Goal: Transaction & Acquisition: Purchase product/service

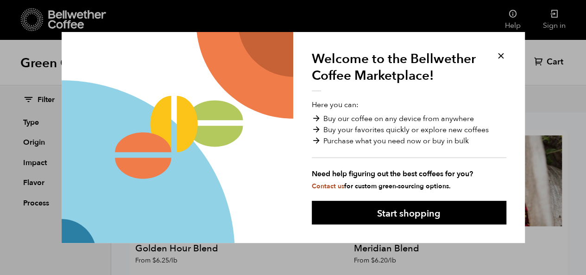
click at [502, 53] on button at bounding box center [501, 56] width 11 height 11
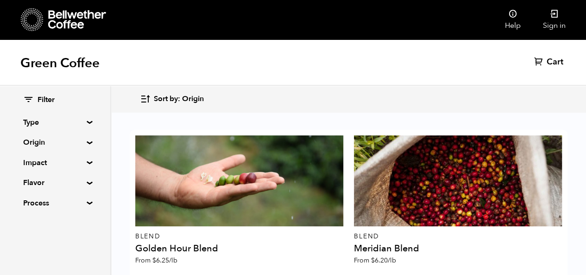
scroll to position [633, 0]
click at [80, 141] on summary "Origin" at bounding box center [55, 142] width 64 height 11
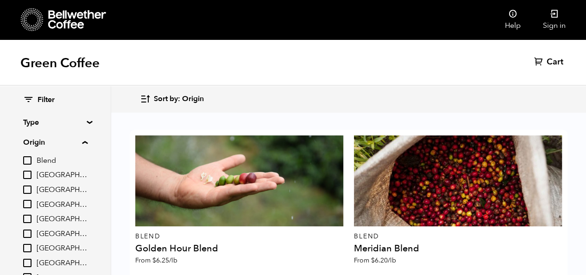
scroll to position [40, 0]
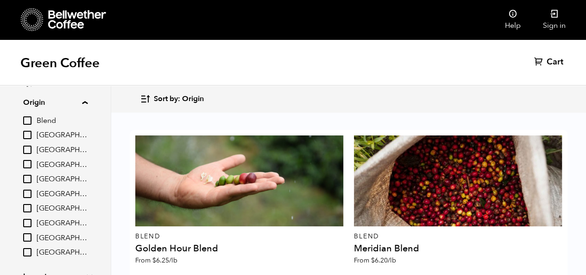
click at [31, 195] on input "[GEOGRAPHIC_DATA]" at bounding box center [27, 194] width 8 height 8
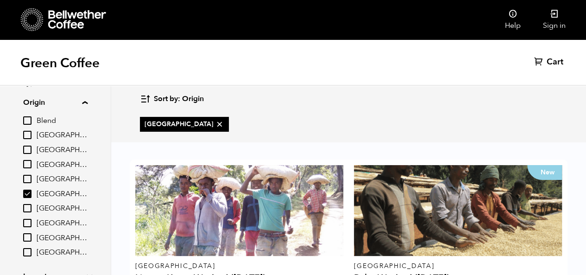
scroll to position [263, 0]
click at [32, 192] on input "[GEOGRAPHIC_DATA]" at bounding box center [27, 194] width 8 height 8
checkbox input "false"
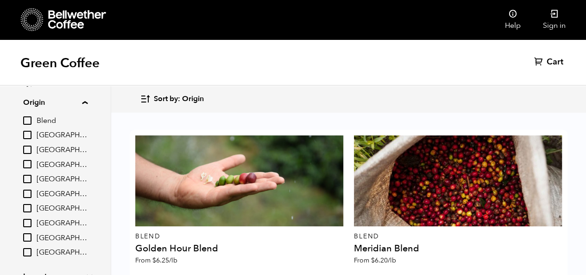
click at [31, 164] on input "[GEOGRAPHIC_DATA]" at bounding box center [27, 164] width 8 height 8
checkbox input "true"
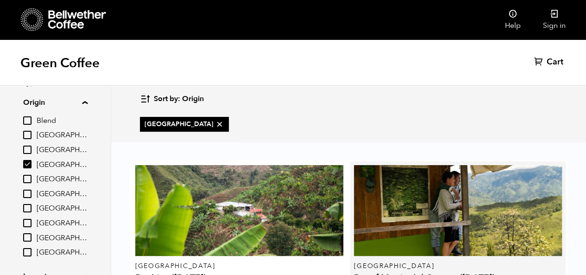
scroll to position [99, 0]
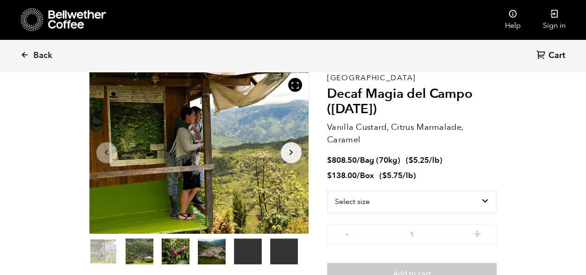
scroll to position [46, 0]
click at [453, 203] on select "Select size Bag (70kg) (154 lbs) Box (24 lbs)" at bounding box center [412, 201] width 170 height 22
select select "bag"
click at [327, 190] on select "Select size Bag (70kg) (154 lbs) Box (24 lbs)" at bounding box center [412, 201] width 170 height 22
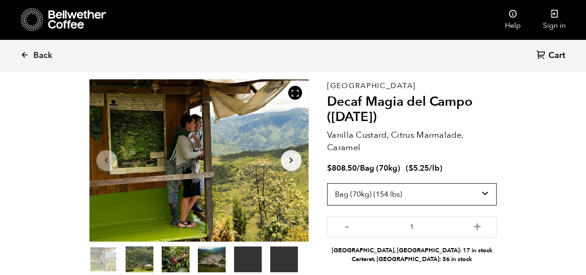
scroll to position [0, 0]
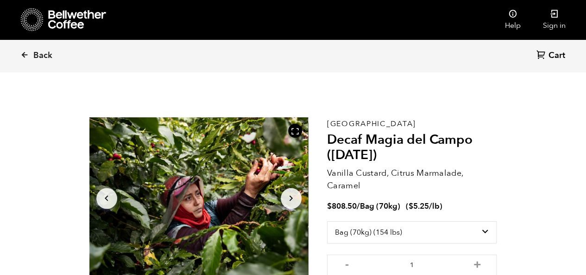
click at [418, 148] on h2 "Decaf Magia del Campo ([DATE])" at bounding box center [412, 147] width 170 height 31
click at [38, 55] on span "Back" at bounding box center [42, 55] width 19 height 11
click at [67, 25] on icon at bounding box center [77, 19] width 58 height 19
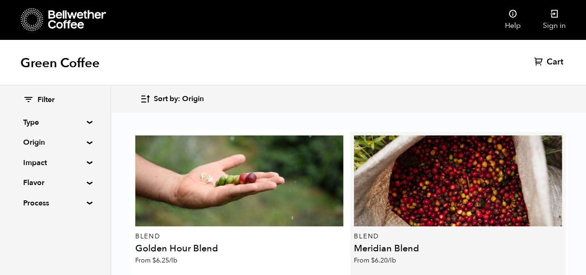
scroll to position [125, 0]
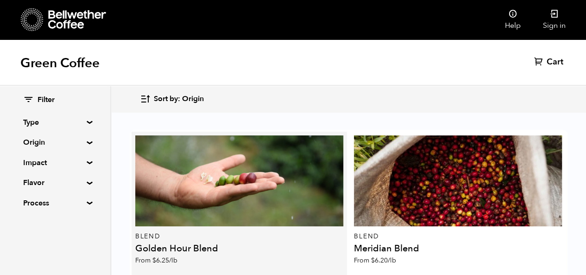
click at [325, 268] on link "Learn more" at bounding box center [326, 278] width 34 height 20
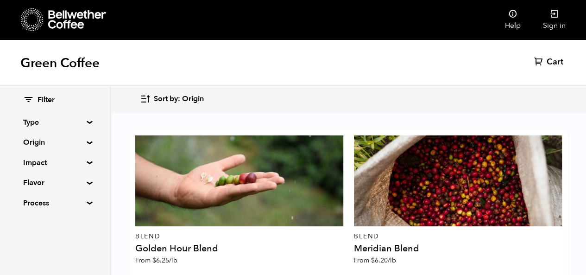
click at [62, 16] on icon at bounding box center [77, 19] width 58 height 19
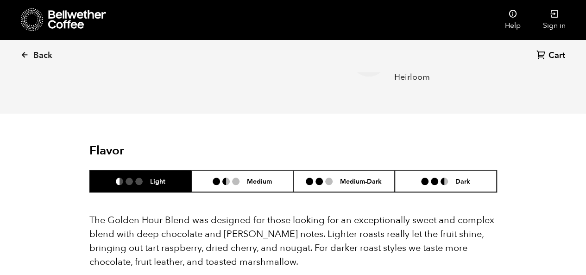
scroll to position [466, 0]
click at [27, 55] on icon at bounding box center [24, 55] width 8 height 8
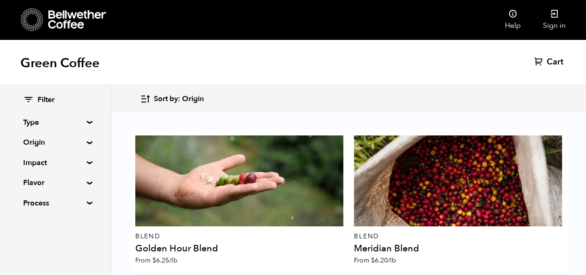
click at [70, 12] on icon at bounding box center [77, 19] width 58 height 19
click at [189, 62] on div "Green Coffee Cart (0)" at bounding box center [293, 62] width 586 height 46
click at [85, 166] on div "Filter Type Blend Single Origin Decaf Seasonal Year Round Origin Blend Brazil B…" at bounding box center [55, 152] width 110 height 132
click at [86, 164] on summary "Impact" at bounding box center [55, 162] width 64 height 11
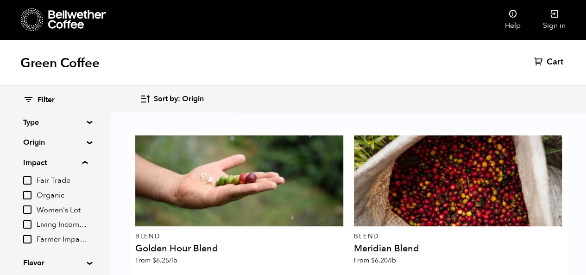
click at [30, 197] on input "Organic" at bounding box center [27, 195] width 8 height 8
checkbox input "true"
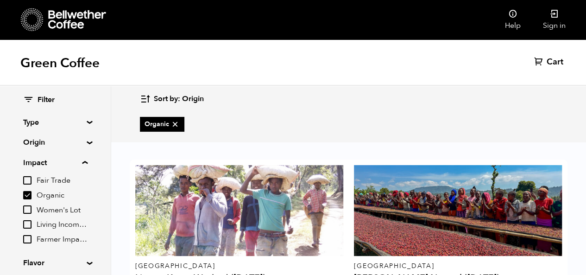
scroll to position [76, 0]
click at [290, 58] on div "Green Coffee Cart (0)" at bounding box center [293, 62] width 586 height 46
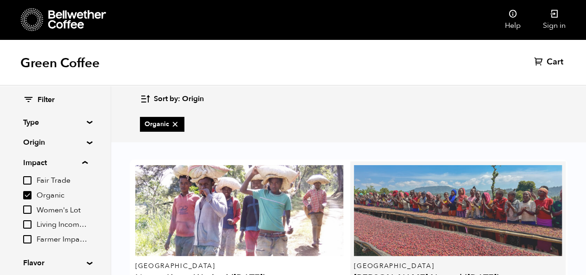
scroll to position [107, 0]
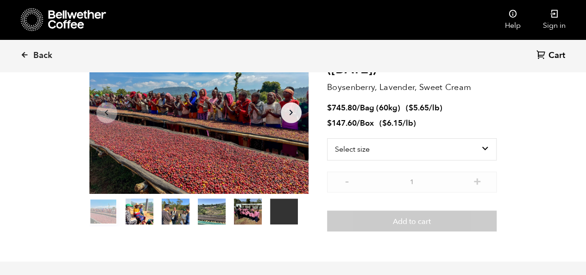
scroll to position [86, 0]
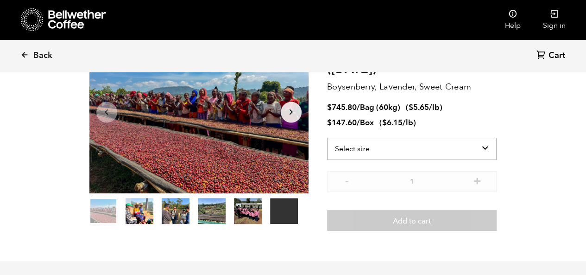
click at [470, 147] on select "Select size Bag (60kg) (132 lbs) Box (24 lbs)" at bounding box center [412, 149] width 170 height 22
select select "bag-3"
click at [327, 138] on select "Select size Bag (60kg) (132 lbs) Box (24 lbs)" at bounding box center [412, 149] width 170 height 22
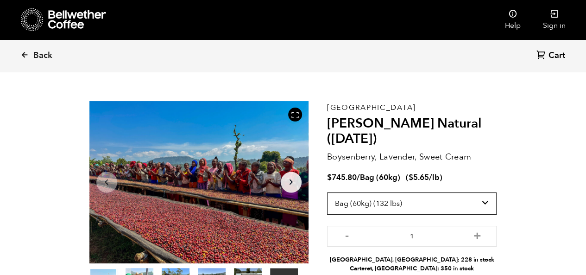
scroll to position [9, 0]
